Goal: Find specific page/section: Find specific page/section

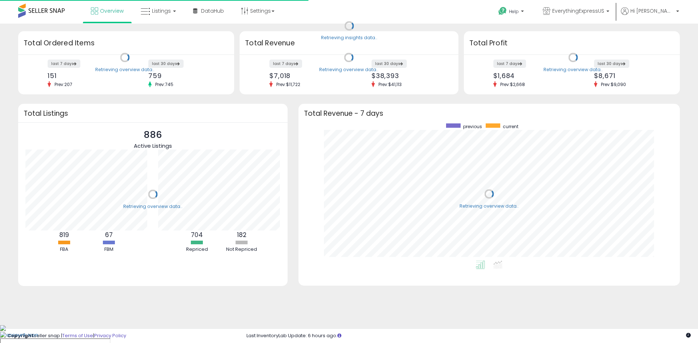
scroll to position [137, 367]
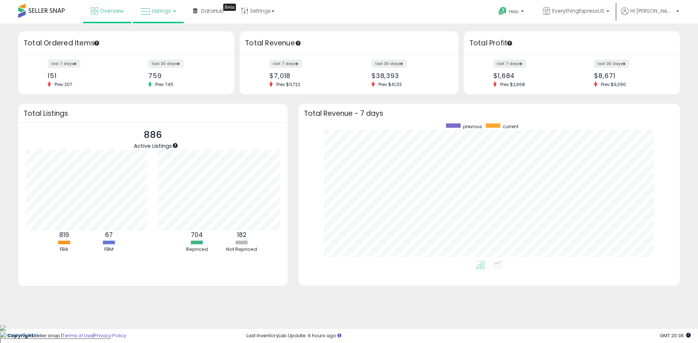
click at [179, 10] on link "Listings" at bounding box center [158, 11] width 46 height 22
click at [165, 36] on icon at bounding box center [164, 35] width 32 height 9
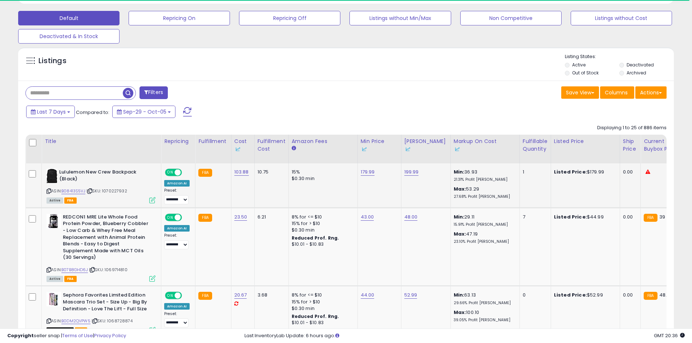
scroll to position [0, 24]
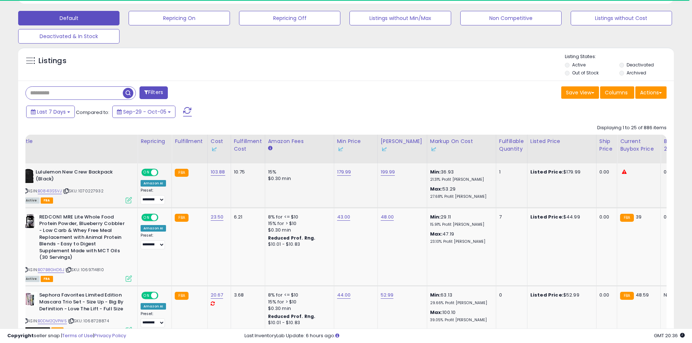
drag, startPoint x: 463, startPoint y: 192, endPoint x: 541, endPoint y: 195, distance: 78.5
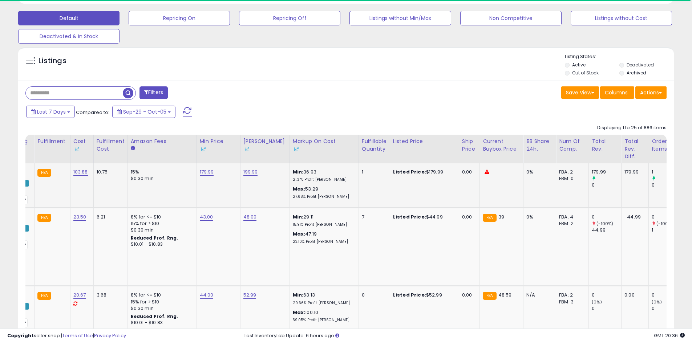
scroll to position [0, 0]
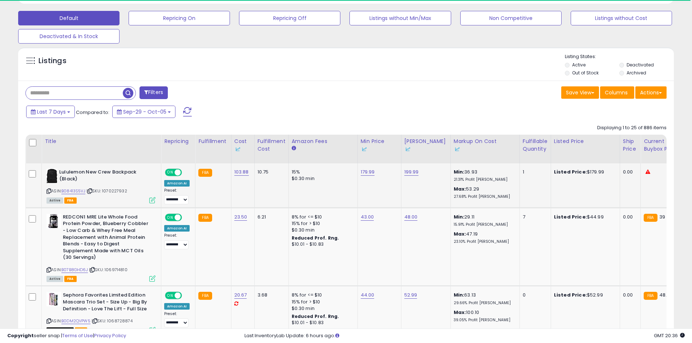
drag, startPoint x: 548, startPoint y: 195, endPoint x: 341, endPoint y: 177, distance: 208.2
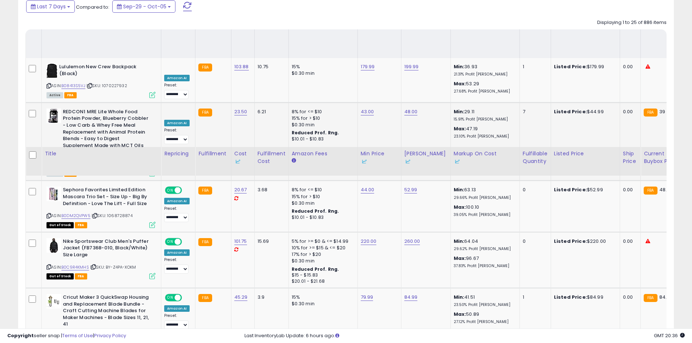
scroll to position [291, 0]
